Goal: Information Seeking & Learning: Check status

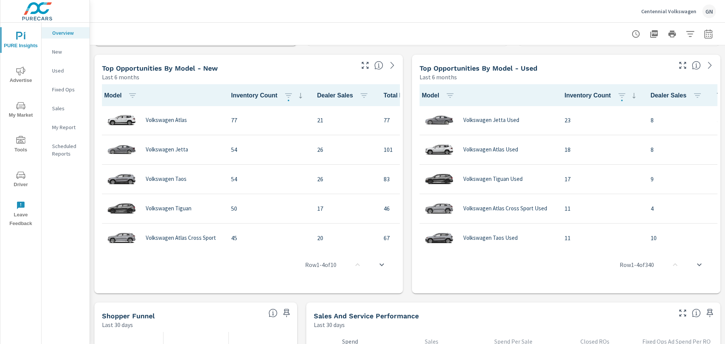
scroll to position [491, 0]
click at [58, 106] on p "Sales" at bounding box center [67, 109] width 31 height 8
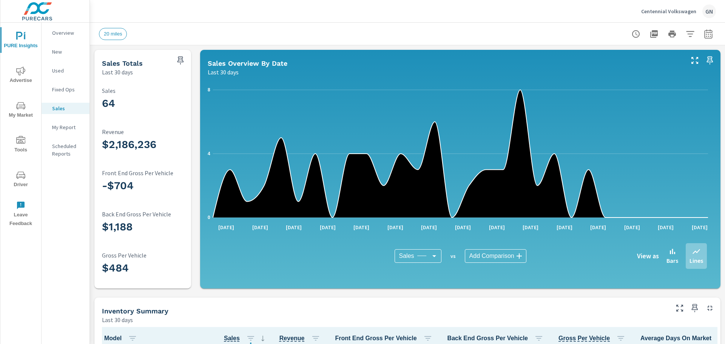
click at [73, 27] on div "Overview" at bounding box center [66, 32] width 48 height 11
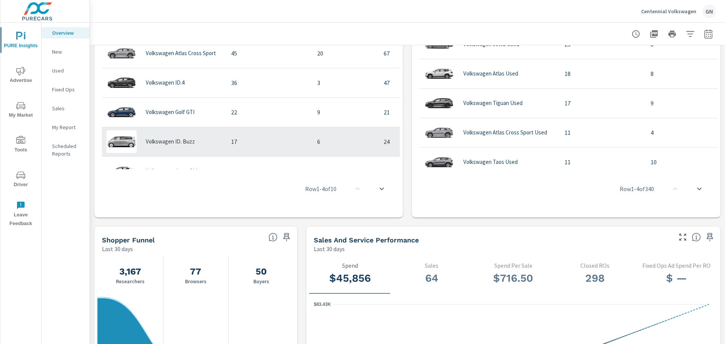
scroll to position [151, 0]
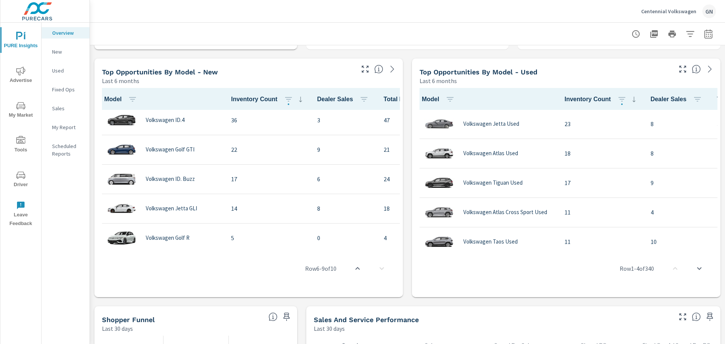
scroll to position [449, 0]
